Goal: Transaction & Acquisition: Purchase product/service

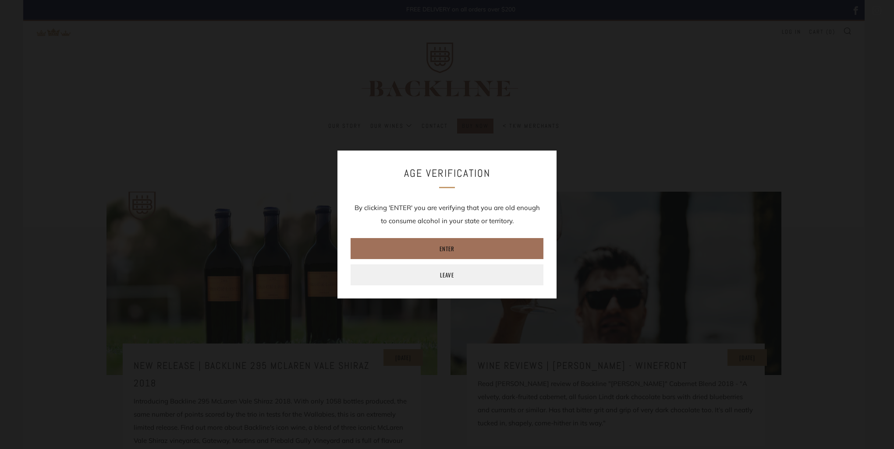
click at [454, 246] on link "Enter" at bounding box center [446, 248] width 193 height 21
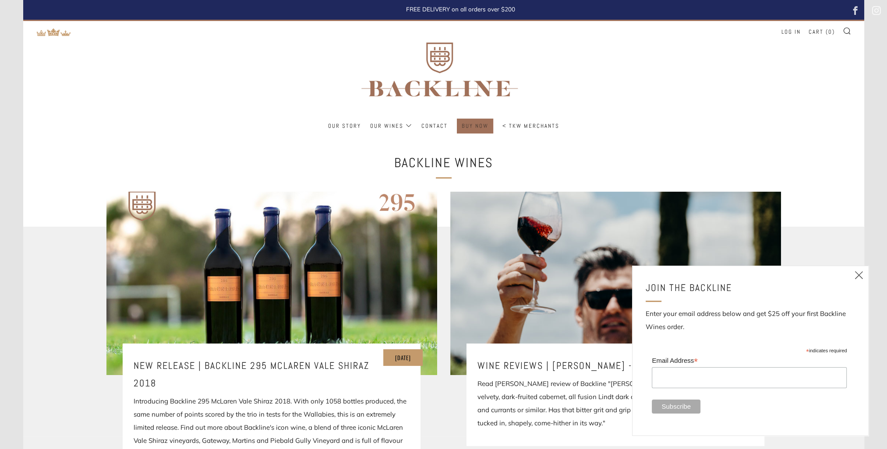
click at [476, 124] on link "BUY NOW" at bounding box center [475, 126] width 27 height 14
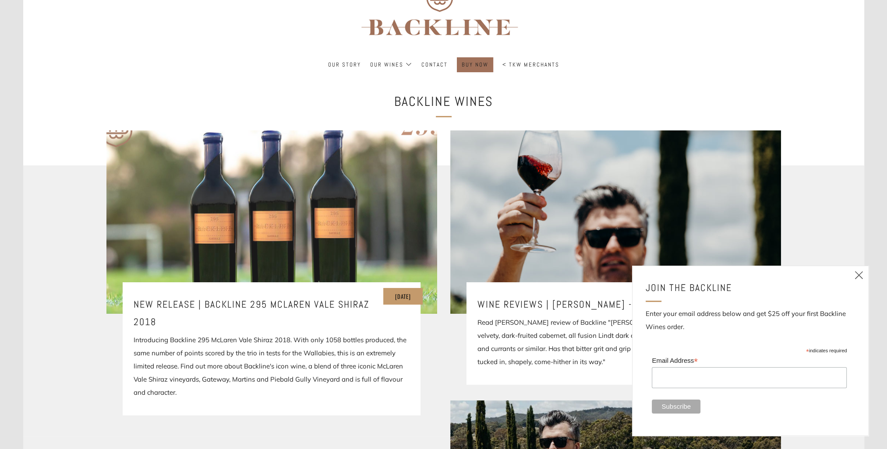
scroll to position [175, 0]
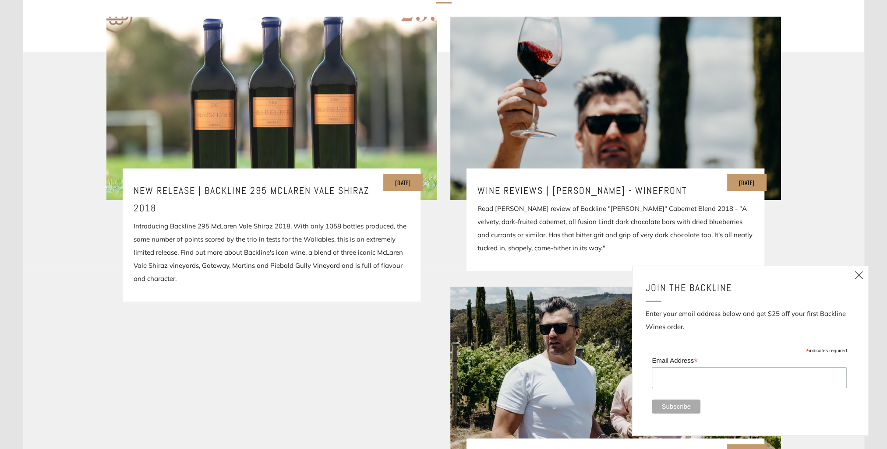
click at [215, 111] on img at bounding box center [271, 108] width 397 height 220
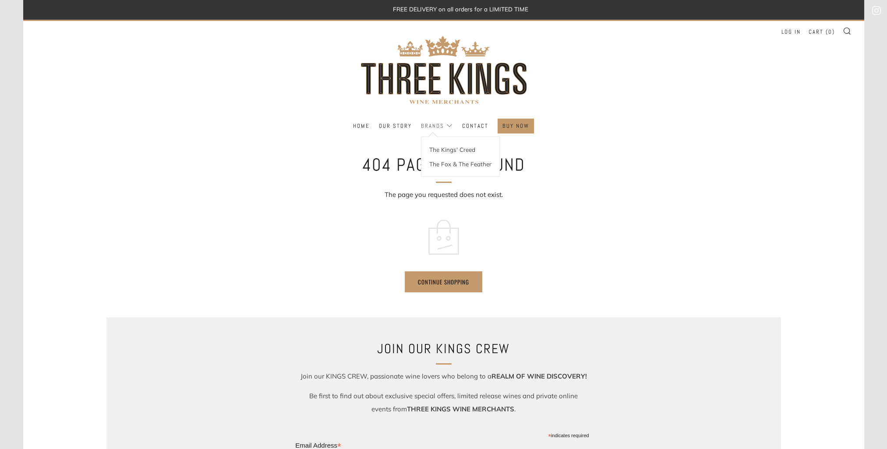
click at [447, 126] on link "Brands" at bounding box center [437, 126] width 32 height 14
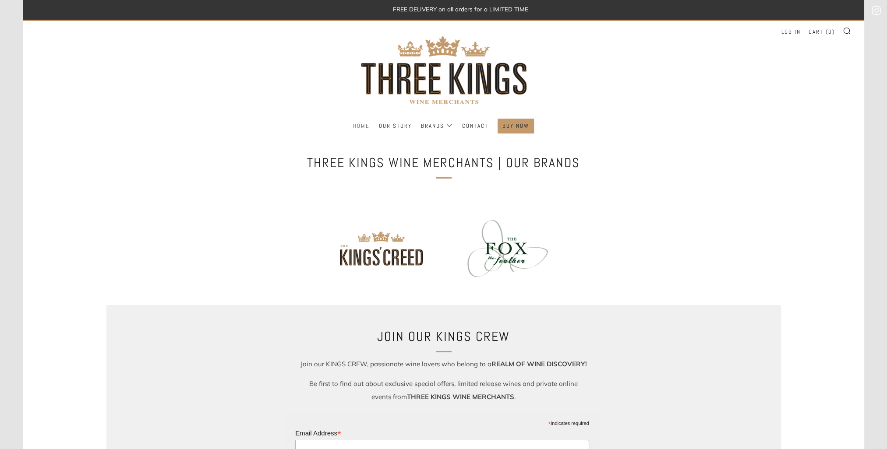
click at [366, 125] on link "Home" at bounding box center [361, 126] width 17 height 14
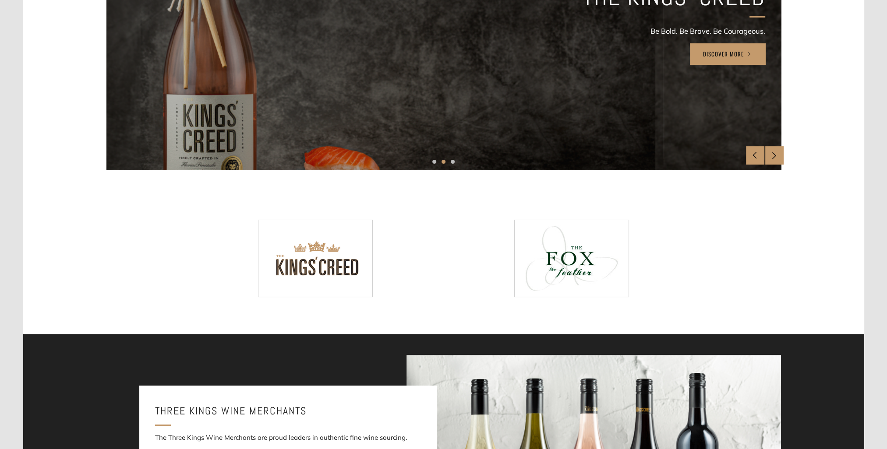
scroll to position [61, 0]
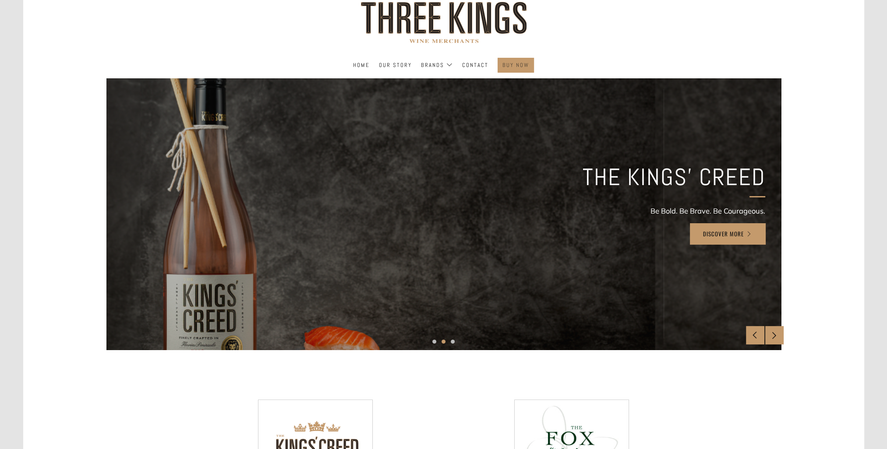
click at [518, 62] on link "BUY NOW" at bounding box center [515, 65] width 27 height 14
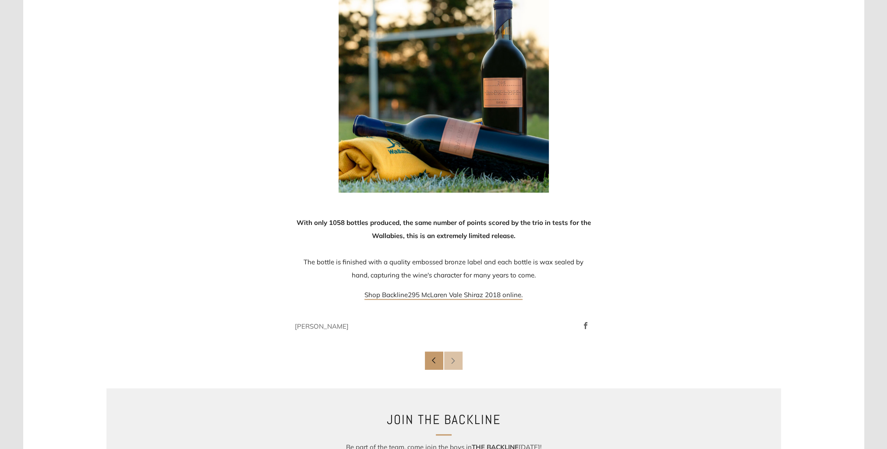
scroll to position [1008, 0]
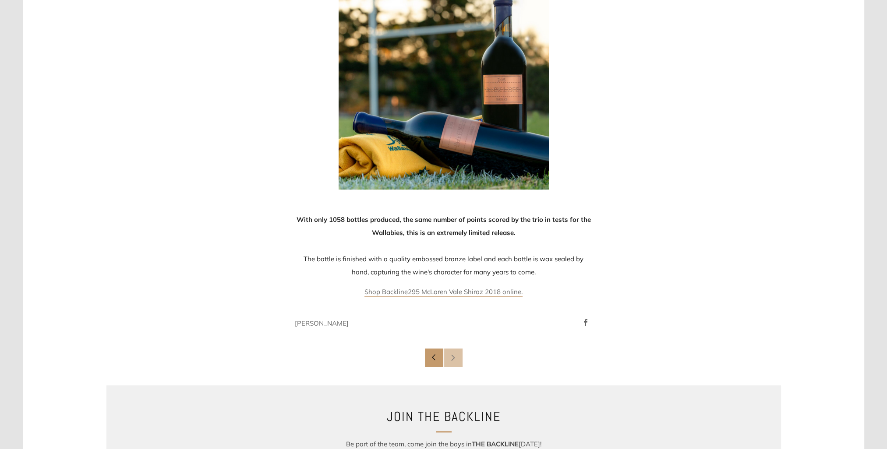
click at [431, 288] on span "295 McLaren Vale Shiraz 2018 online." at bounding box center [465, 292] width 115 height 8
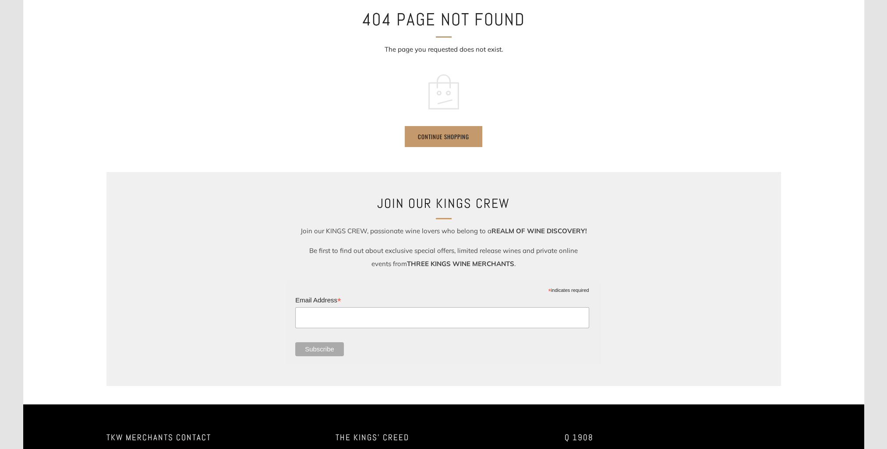
scroll to position [293, 0]
